Goal: Transaction & Acquisition: Download file/media

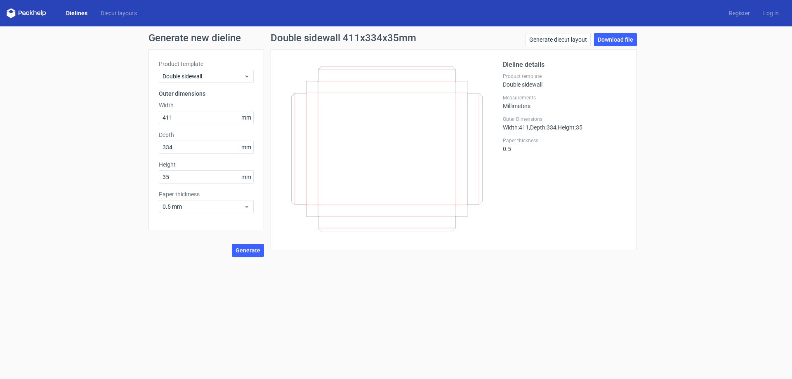
click at [77, 14] on link "Dielines" at bounding box center [76, 13] width 35 height 8
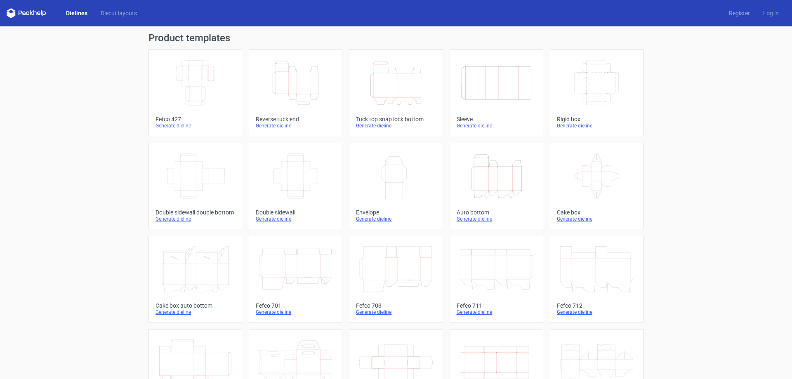
click at [191, 75] on icon "Width Depth Height" at bounding box center [195, 83] width 73 height 46
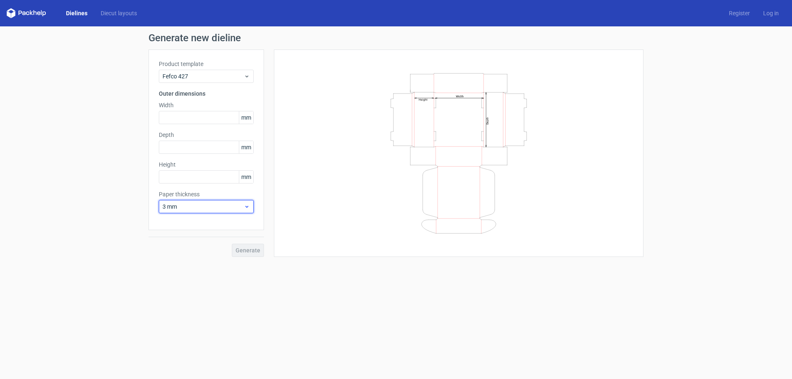
click at [211, 209] on span "3 mm" at bounding box center [202, 206] width 81 height 8
click at [197, 252] on div "1 mm" at bounding box center [206, 250] width 88 height 13
click at [192, 122] on input "text" at bounding box center [206, 117] width 95 height 13
type input "411"
type input "334"
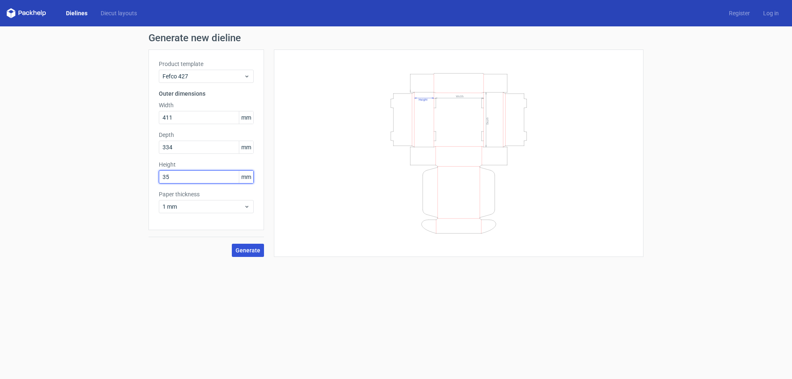
type input "35"
click at [241, 247] on span "Generate" at bounding box center [247, 250] width 25 height 6
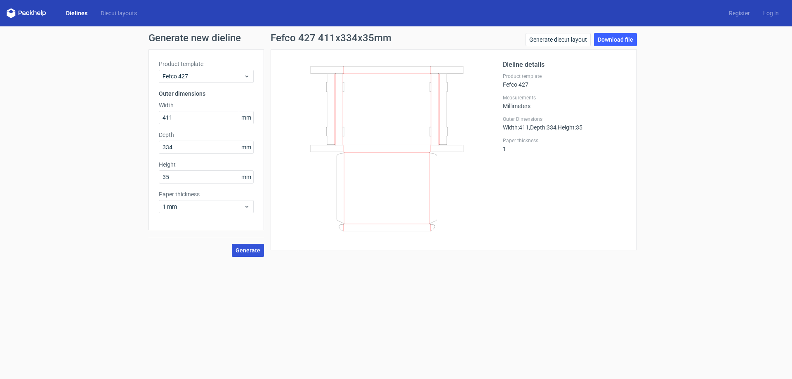
click at [252, 252] on span "Generate" at bounding box center [247, 250] width 25 height 6
click at [610, 40] on link "Download file" at bounding box center [615, 39] width 43 height 13
